Goal: Entertainment & Leisure: Consume media (video, audio)

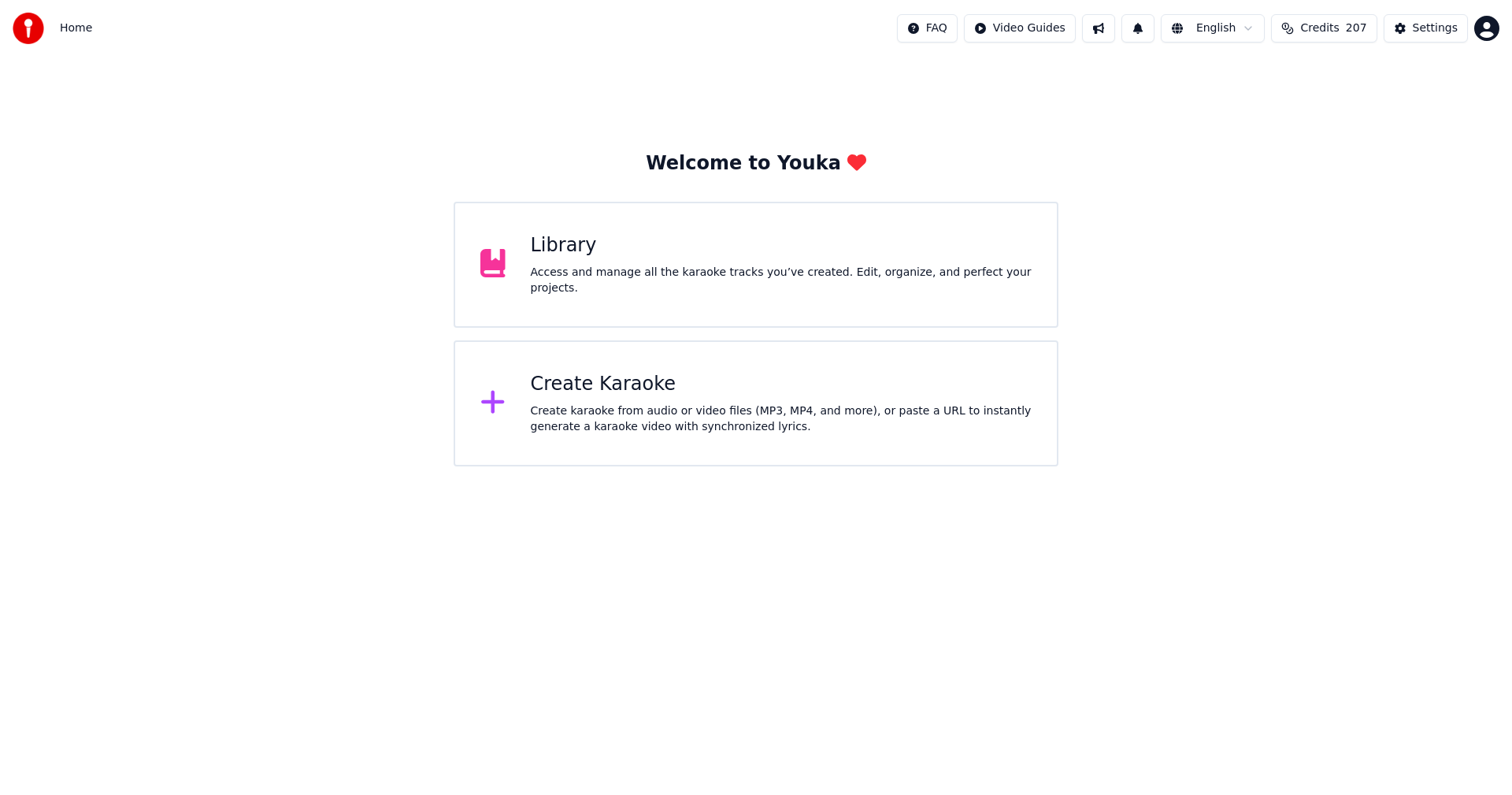
click at [642, 226] on div "Library Access and manage all the karaoke tracks you’ve created. Edit, organize…" at bounding box center [756, 264] width 605 height 126
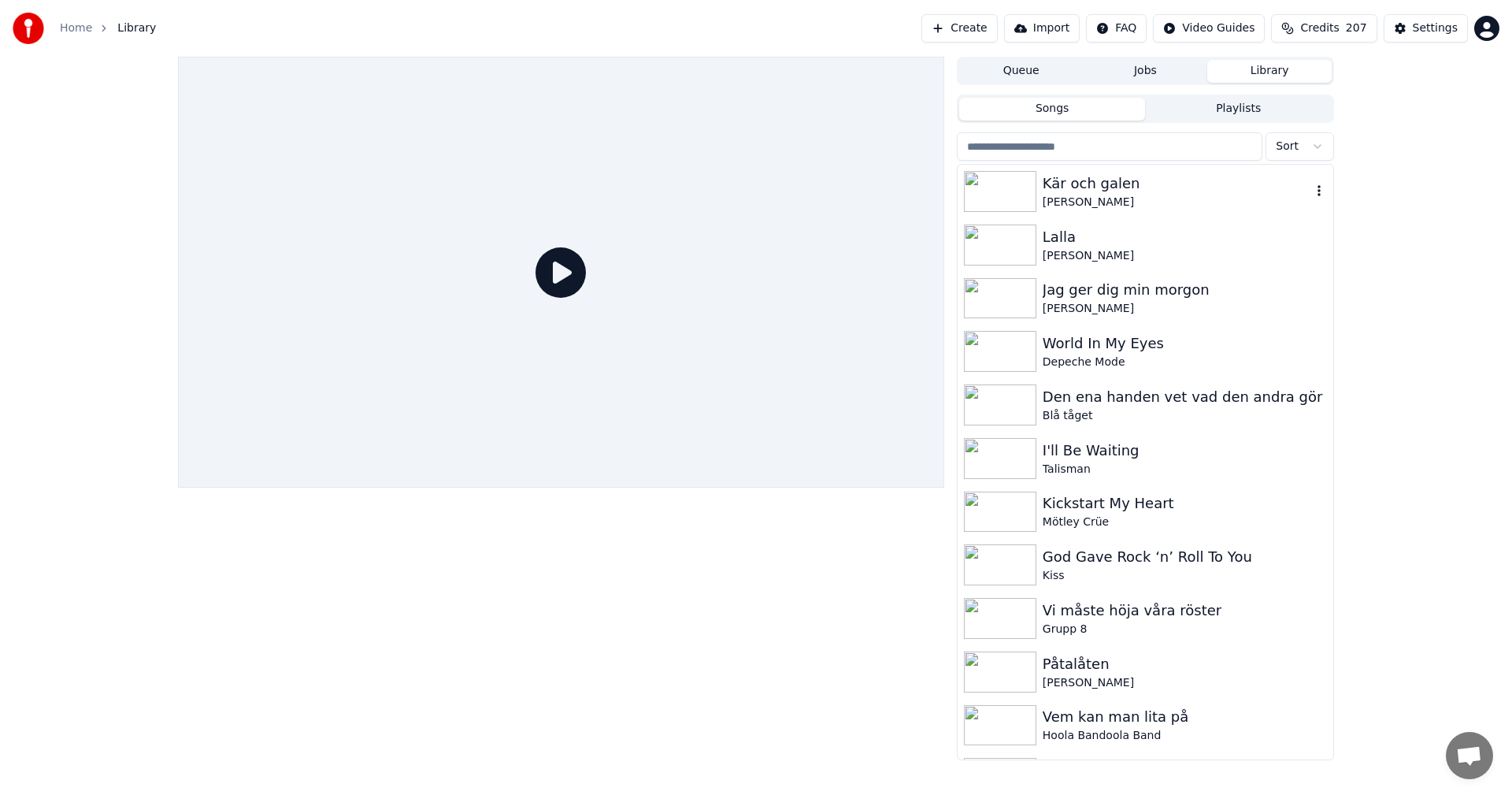
click at [1123, 191] on div "Kär och galen" at bounding box center [1177, 183] width 269 height 22
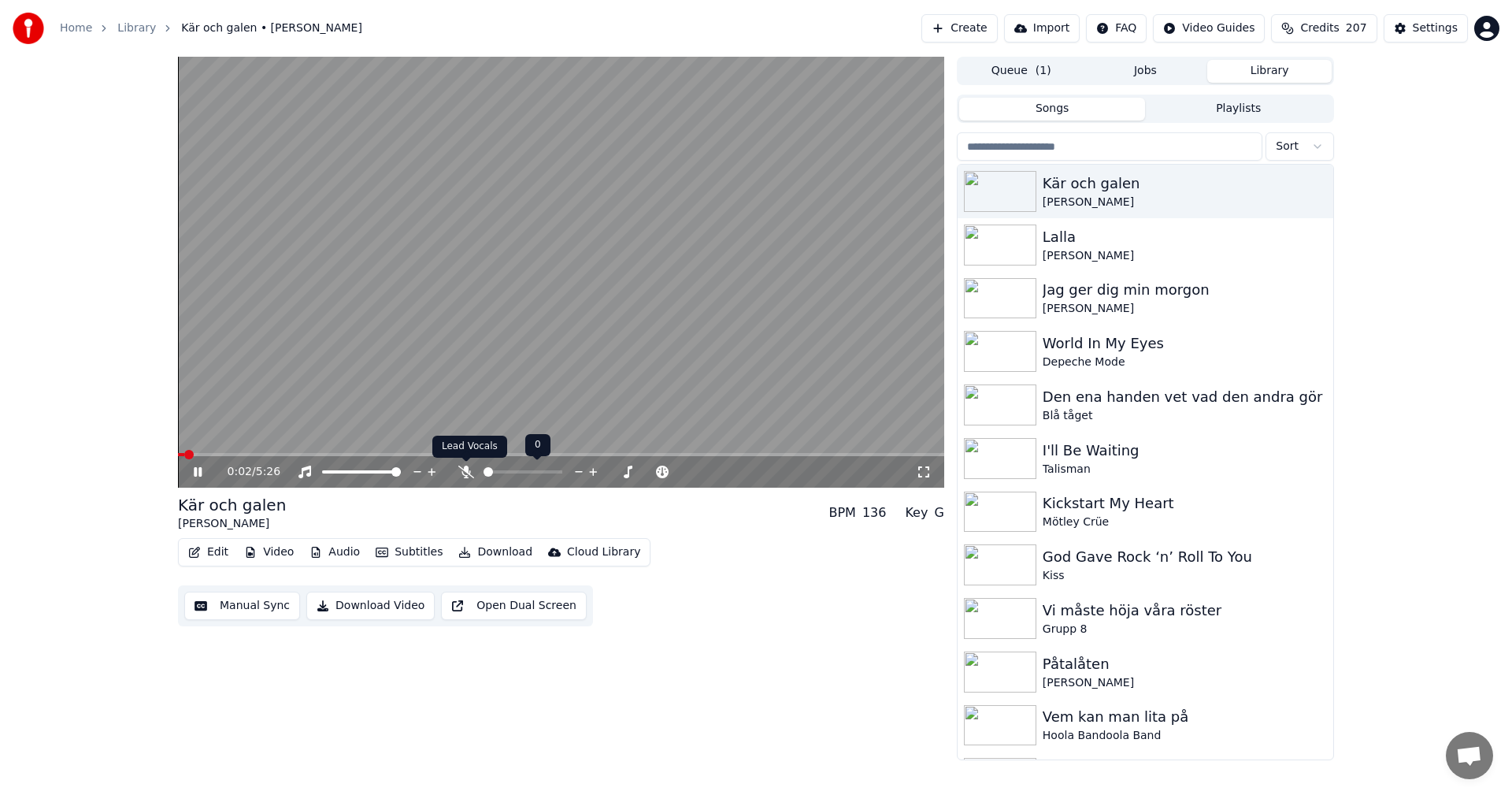
click at [471, 467] on icon at bounding box center [466, 471] width 16 height 12
click at [652, 454] on span at bounding box center [415, 455] width 474 height 3
click at [635, 454] on span at bounding box center [407, 455] width 458 height 3
click at [1084, 153] on input "search" at bounding box center [1109, 147] width 305 height 28
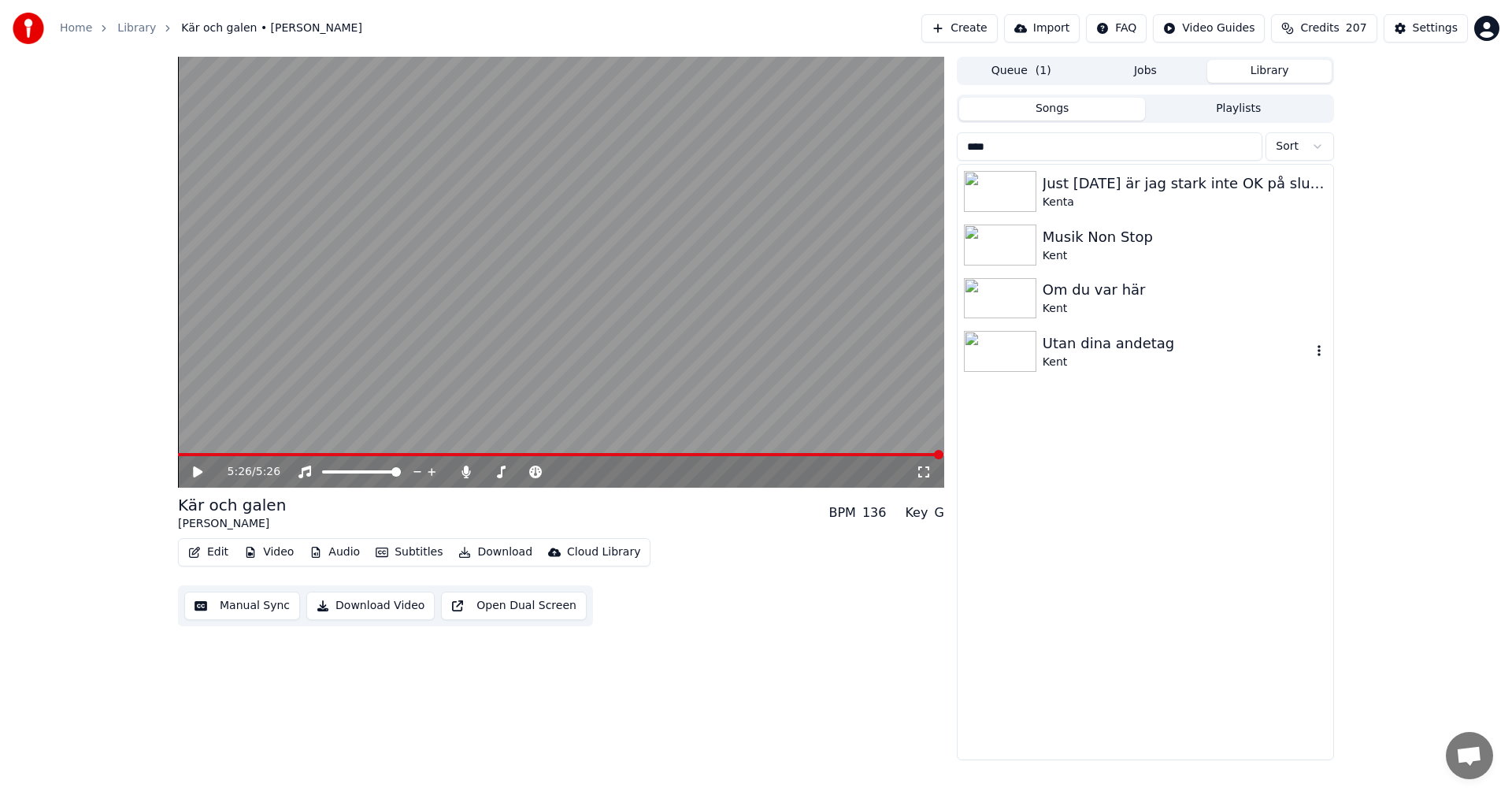
type input "****"
click at [1088, 336] on div "Utan dina andetag" at bounding box center [1177, 343] width 269 height 22
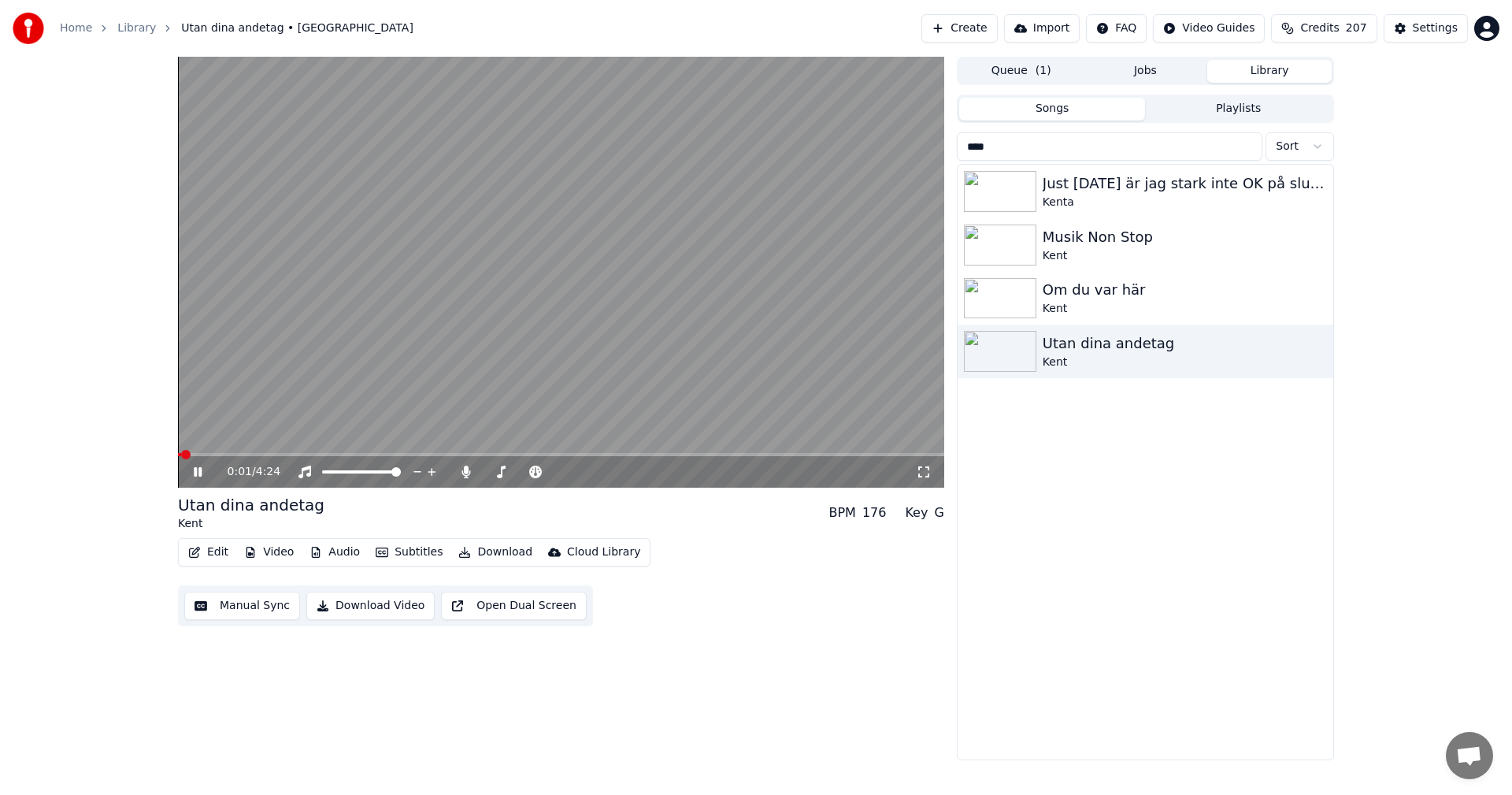
click at [198, 466] on icon at bounding box center [209, 471] width 37 height 12
click at [124, 31] on link "Library" at bounding box center [136, 28] width 38 height 16
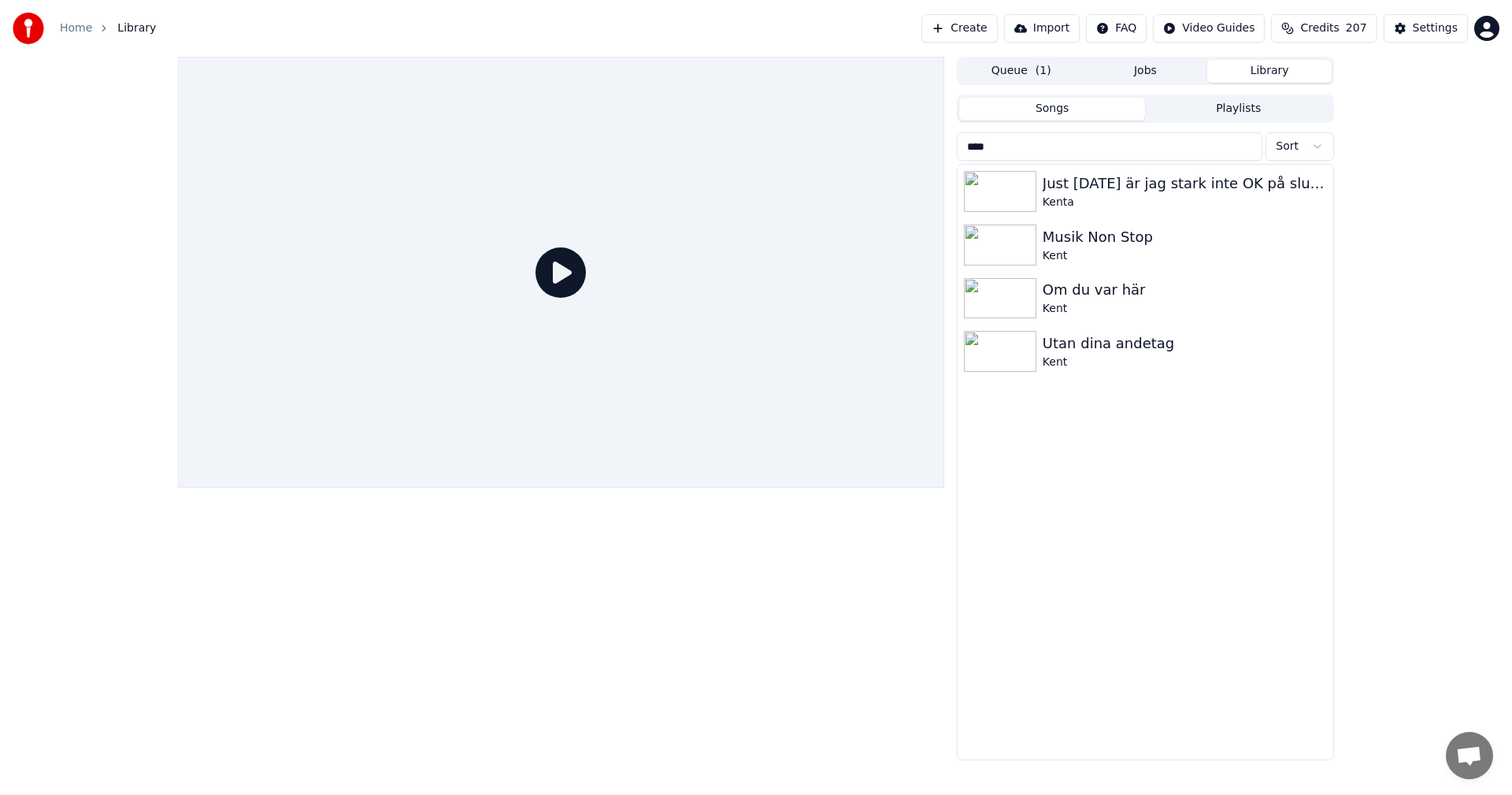
click at [1080, 105] on button "Songs" at bounding box center [1053, 108] width 186 height 22
click at [1259, 67] on button "Library" at bounding box center [1270, 71] width 125 height 22
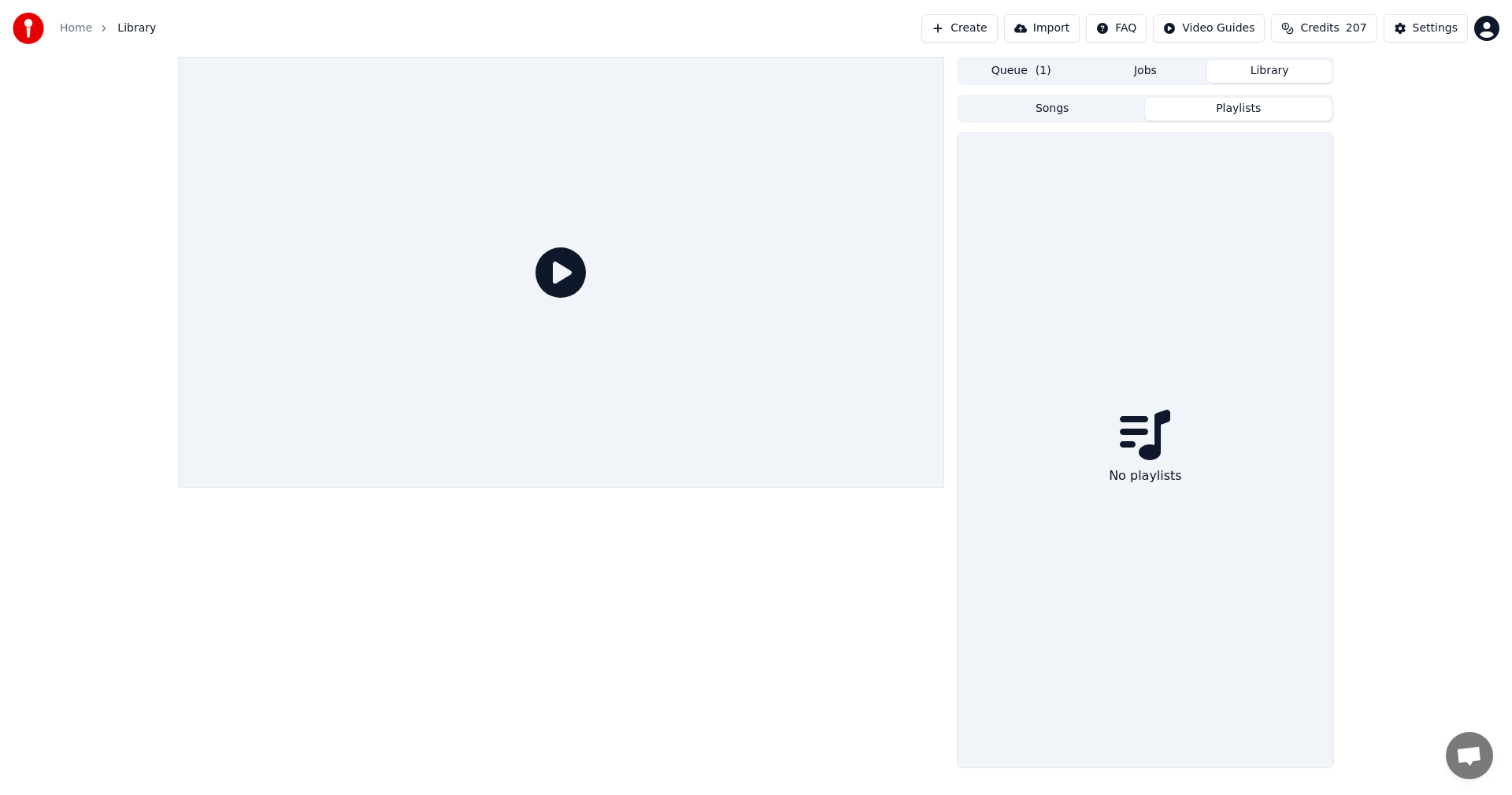
click at [1253, 107] on button "Playlists" at bounding box center [1238, 108] width 186 height 22
click at [134, 36] on span "Library" at bounding box center [136, 28] width 38 height 16
click at [73, 33] on link "Home" at bounding box center [76, 28] width 32 height 16
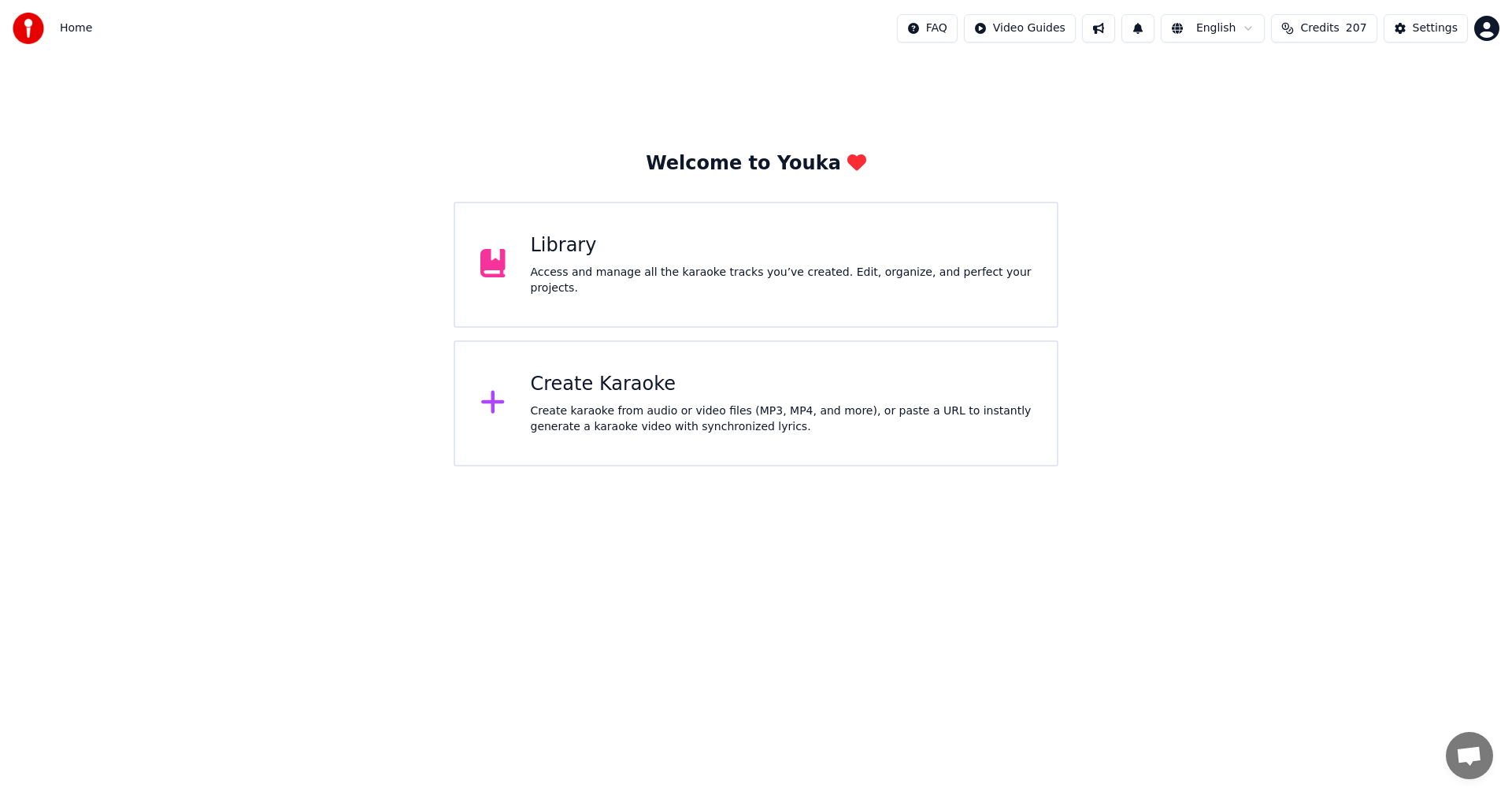
click at [565, 257] on div "Library" at bounding box center [781, 246] width 502 height 25
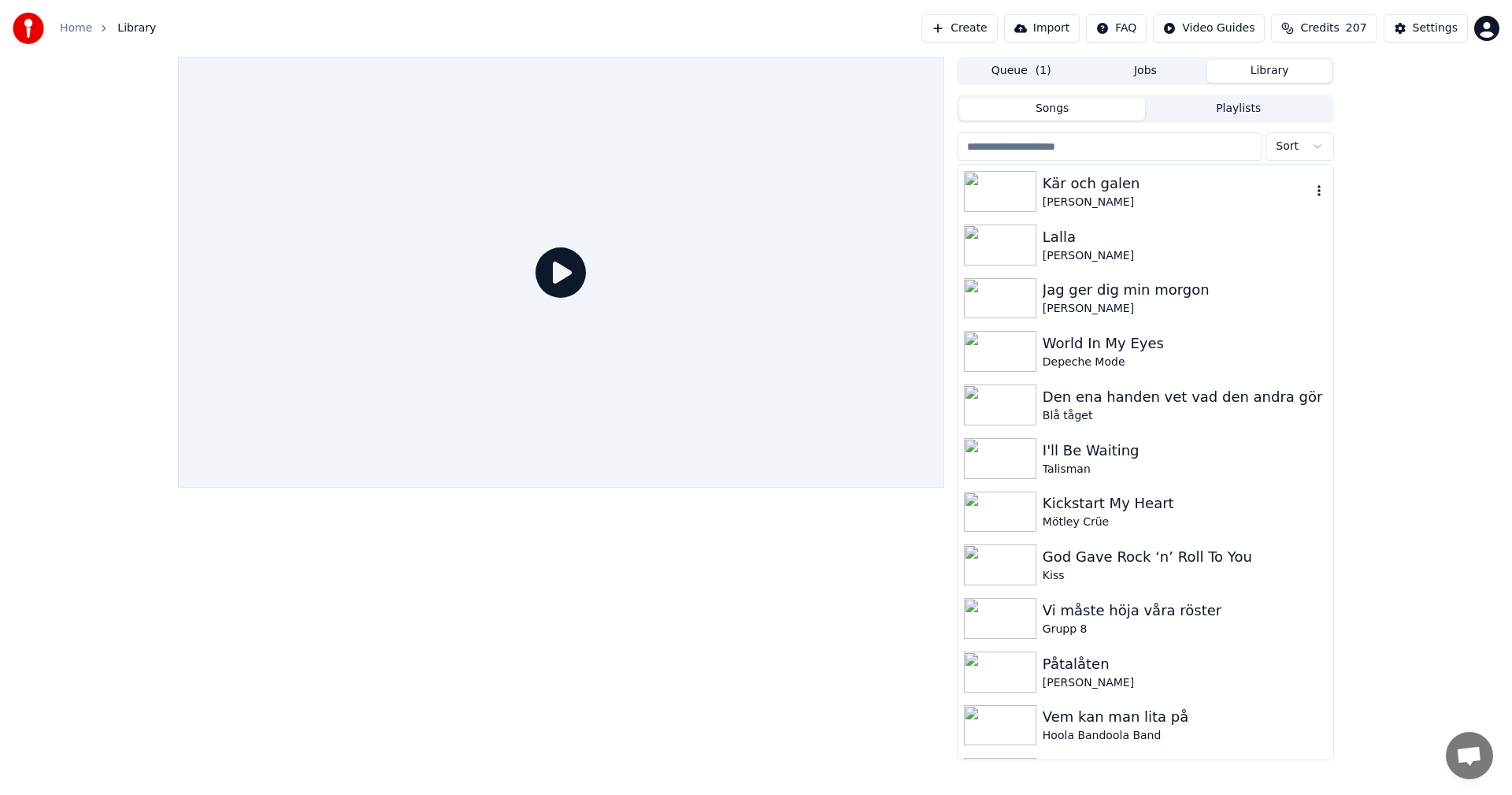
click at [1133, 180] on div "Kär och galen" at bounding box center [1177, 183] width 269 height 22
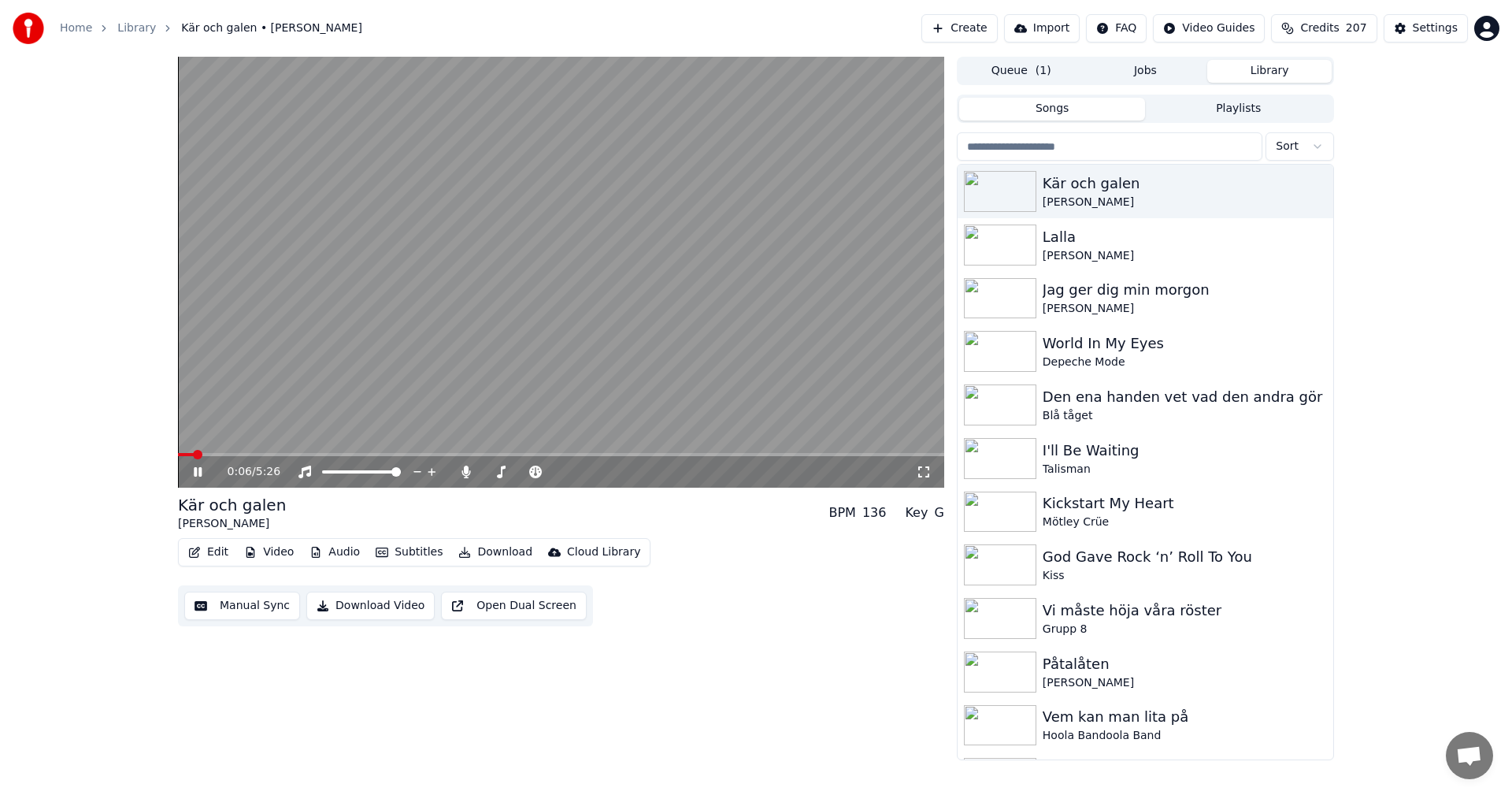
click at [196, 471] on icon at bounding box center [197, 471] width 7 height 9
click at [196, 471] on icon at bounding box center [197, 471] width 9 height 11
click at [196, 471] on icon at bounding box center [197, 471] width 7 height 9
